Goal: Navigation & Orientation: Find specific page/section

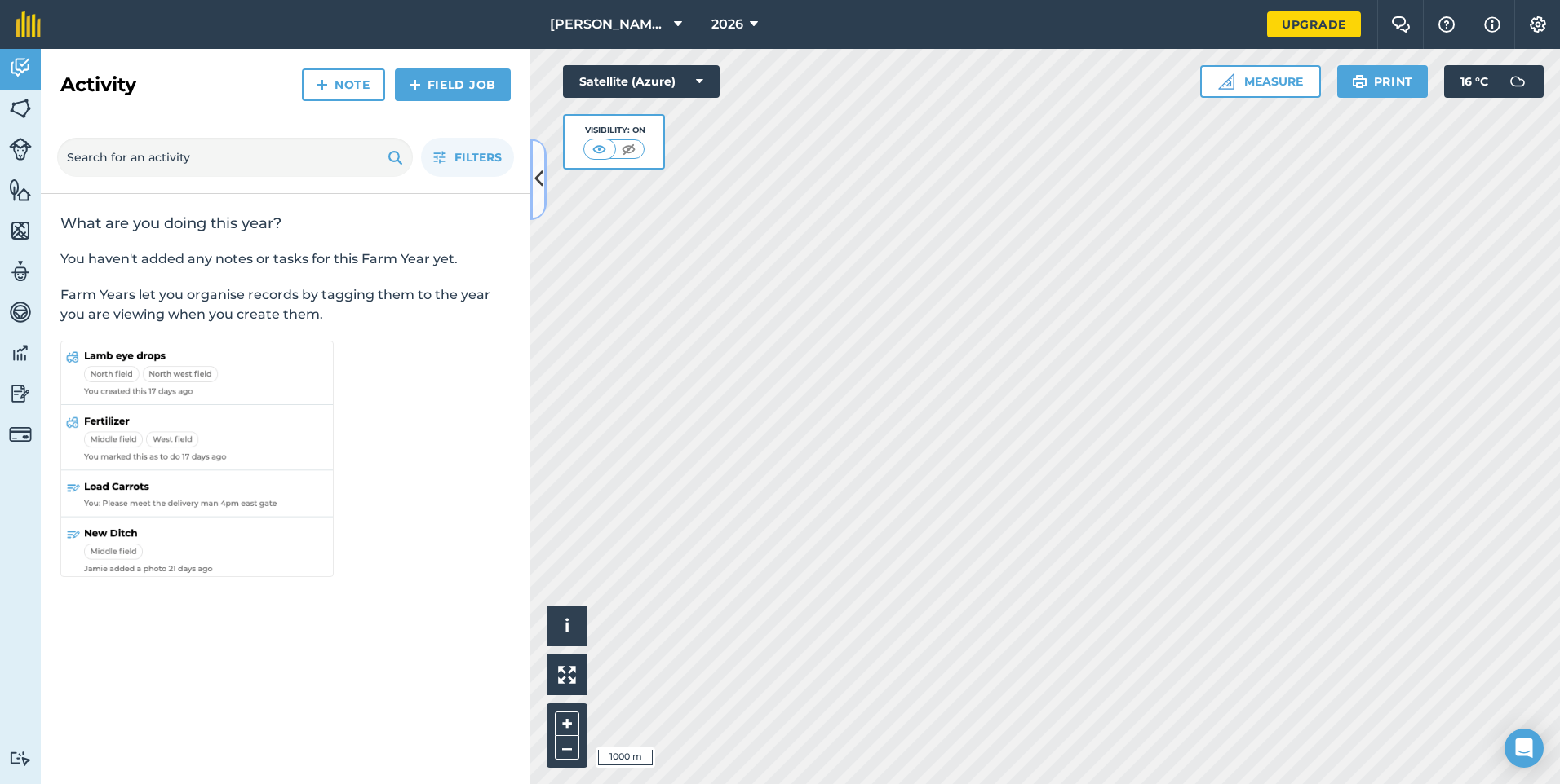
click at [537, 188] on icon at bounding box center [539, 178] width 9 height 28
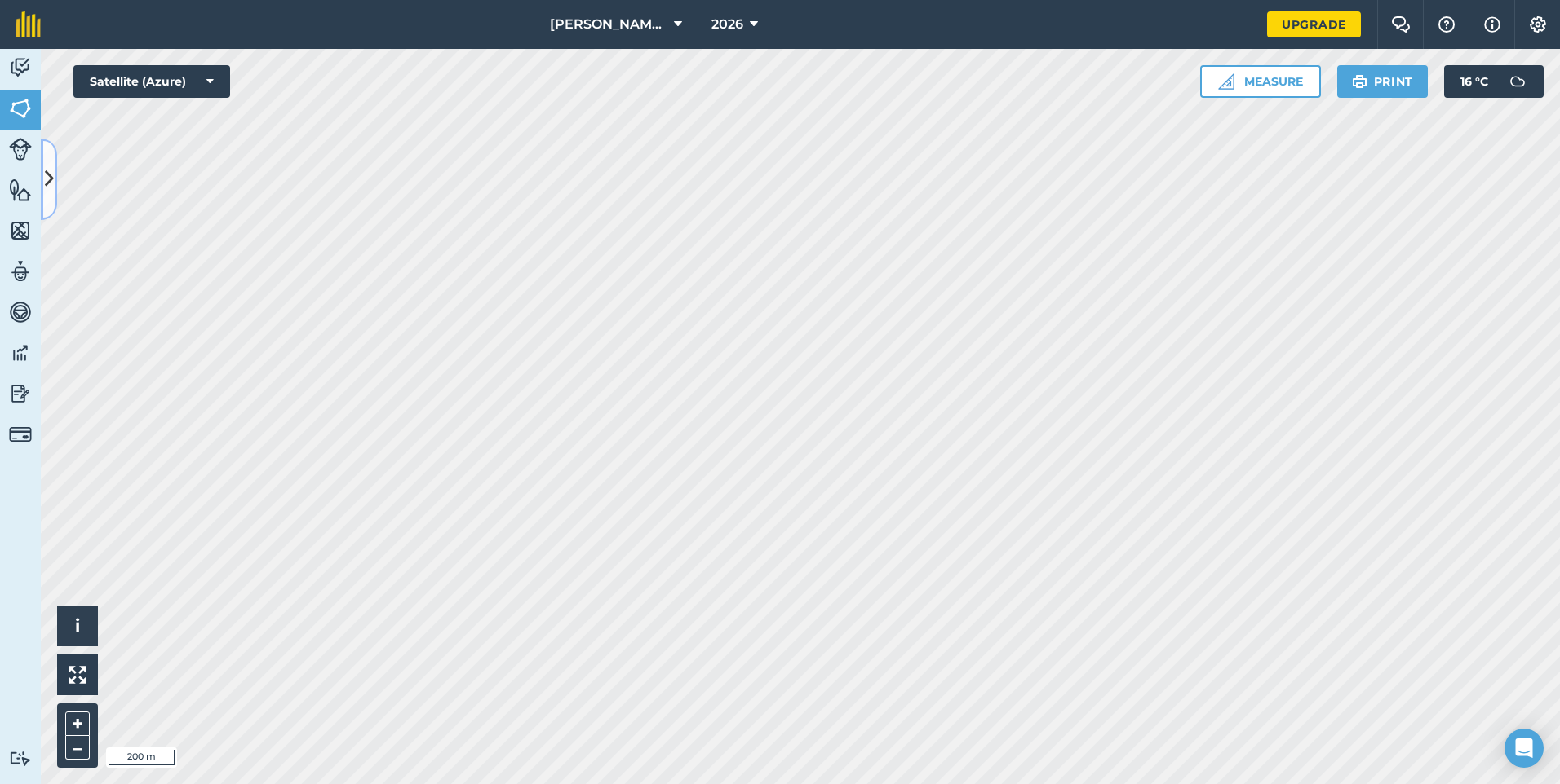
click at [50, 173] on icon at bounding box center [49, 178] width 9 height 28
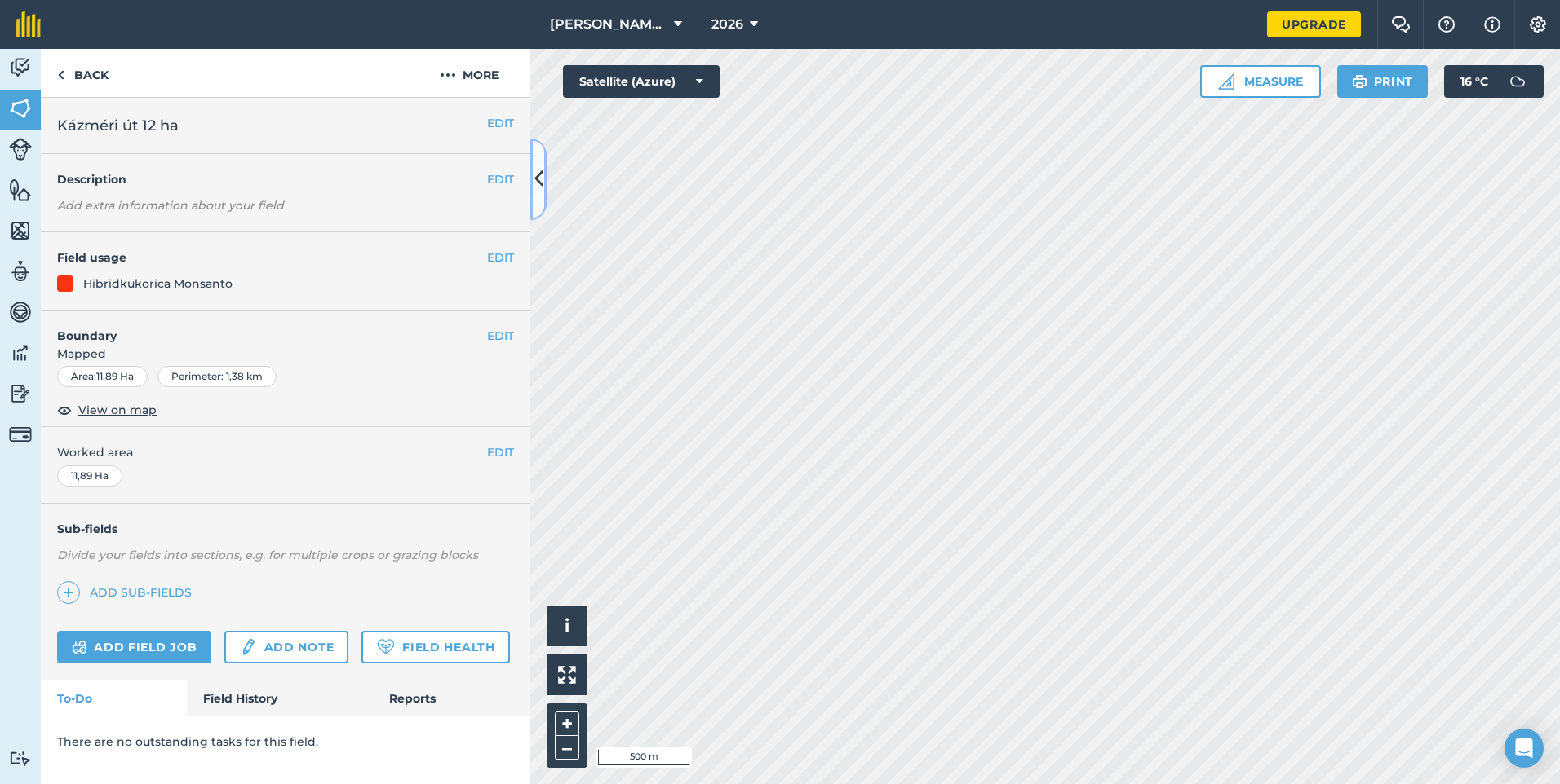
click at [539, 179] on icon at bounding box center [539, 178] width 9 height 28
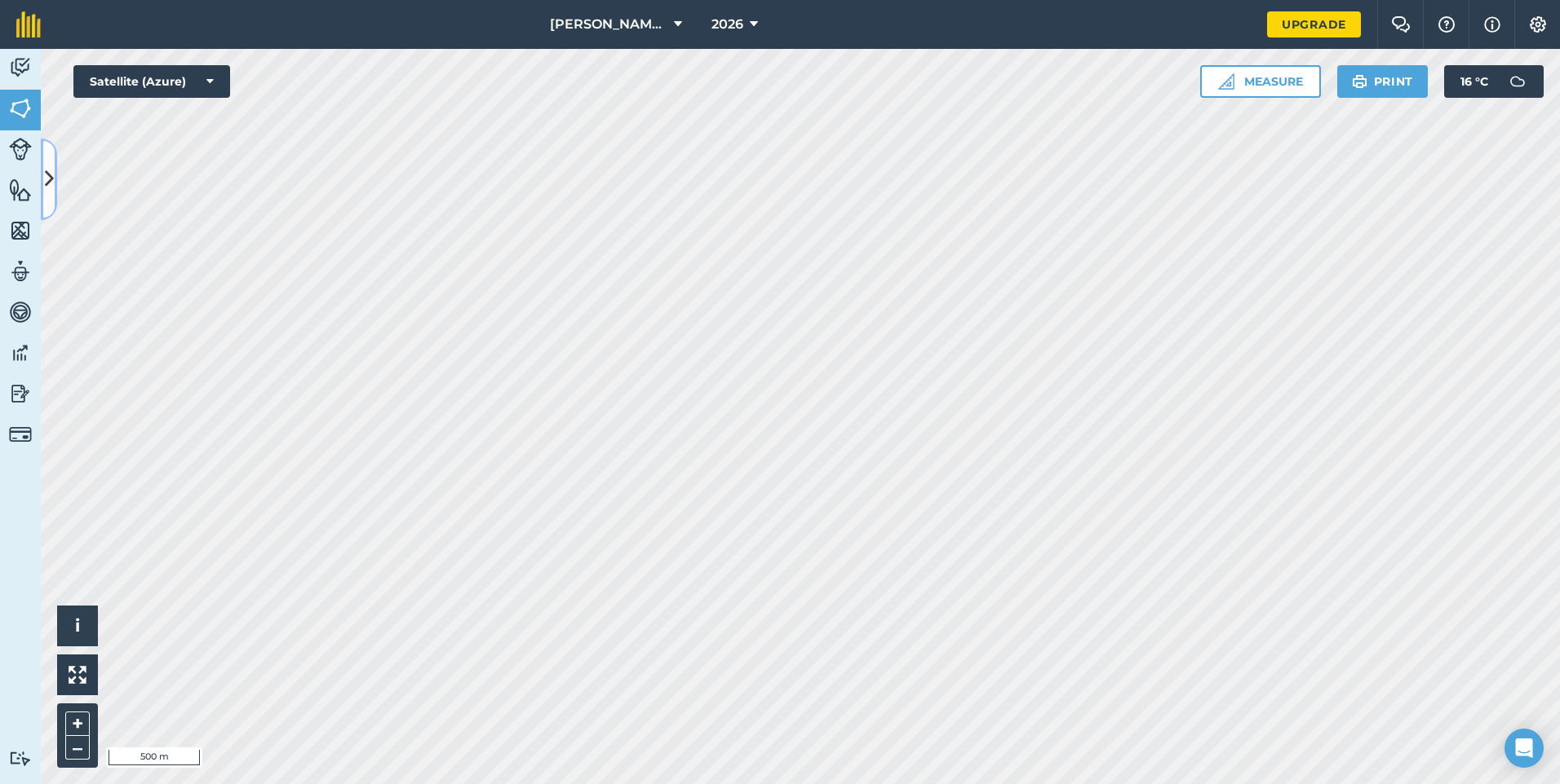
click at [51, 176] on icon at bounding box center [49, 178] width 9 height 28
